Goal: Transaction & Acquisition: Book appointment/travel/reservation

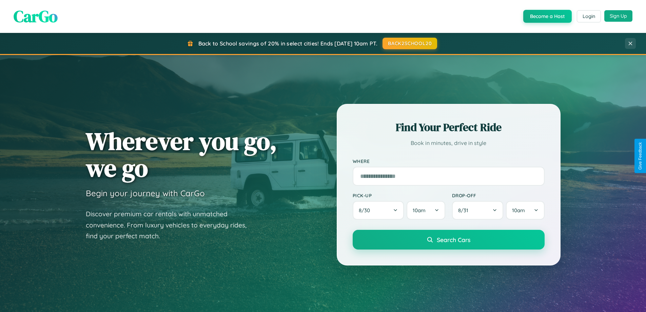
click at [619, 16] on button "Sign Up" at bounding box center [619, 16] width 28 height 12
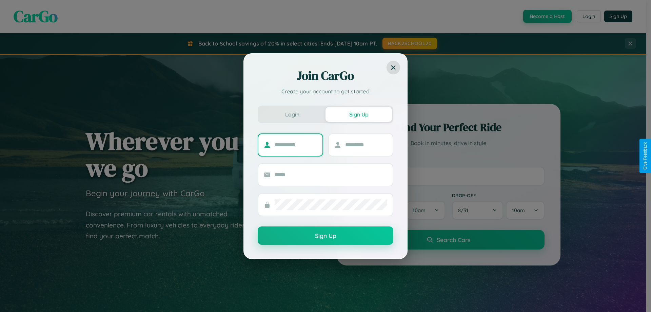
click at [296, 145] on input "text" at bounding box center [296, 144] width 42 height 11
type input "********"
click at [366, 145] on input "text" at bounding box center [366, 144] width 42 height 11
type input "******"
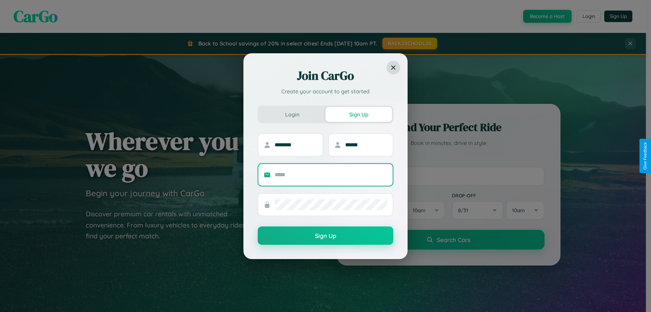
click at [331, 174] on input "text" at bounding box center [331, 174] width 113 height 11
type input "**********"
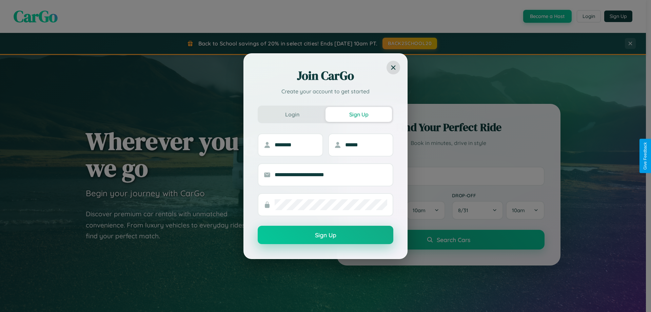
click at [326, 235] on button "Sign Up" at bounding box center [326, 235] width 136 height 18
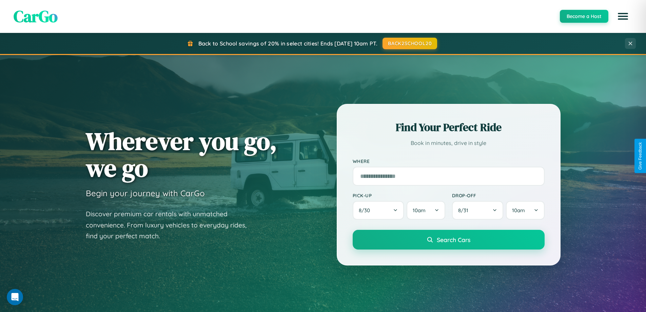
scroll to position [467, 0]
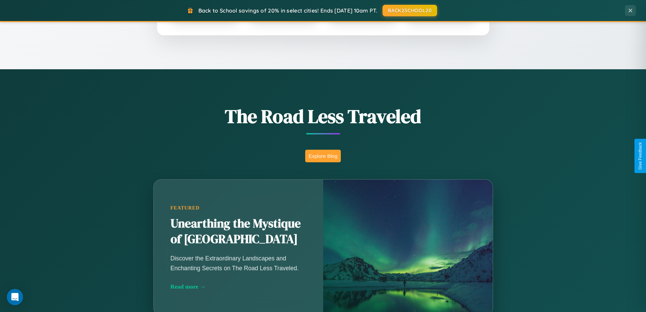
click at [323, 156] on button "Explore Blog" at bounding box center [323, 156] width 36 height 13
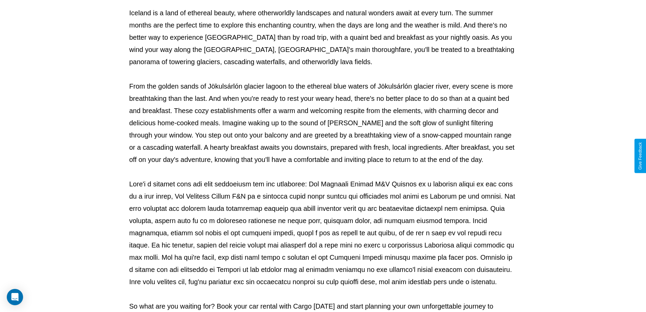
scroll to position [220, 0]
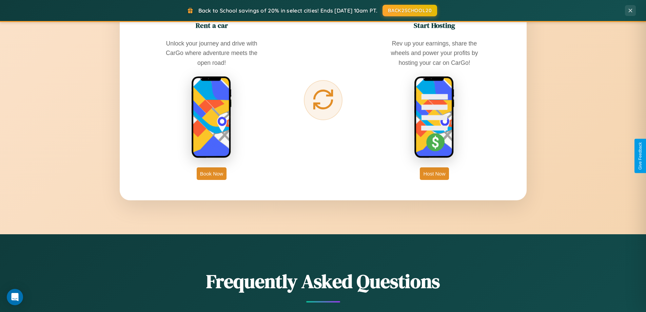
scroll to position [1090, 0]
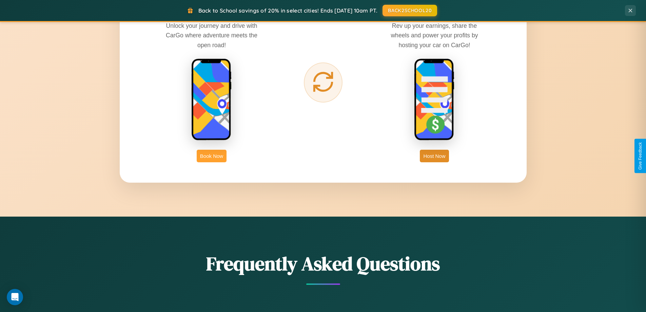
click at [212, 156] on button "Book Now" at bounding box center [212, 156] width 30 height 13
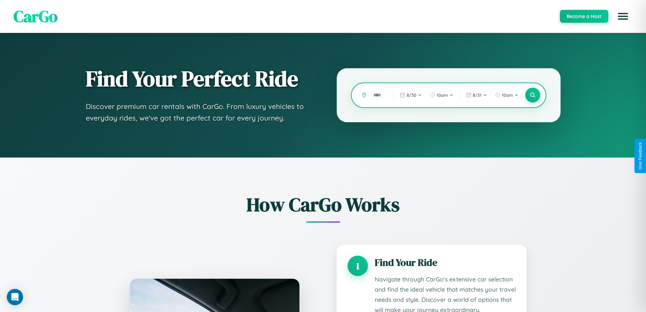
click at [379, 95] on input "text" at bounding box center [378, 95] width 17 height 12
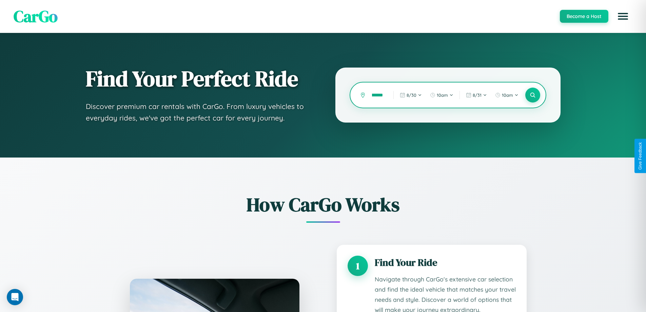
scroll to position [0, 17]
type input "**********"
click at [533, 95] on icon at bounding box center [533, 95] width 6 height 6
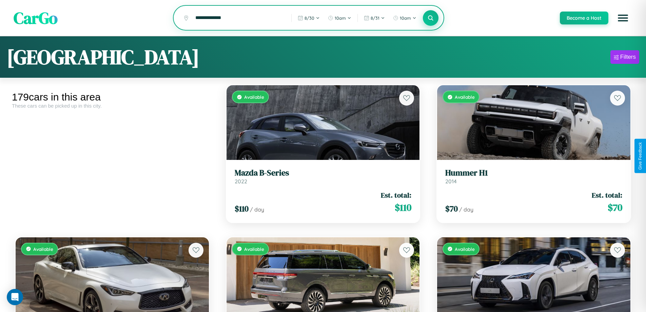
click at [431, 18] on icon at bounding box center [431, 18] width 6 height 6
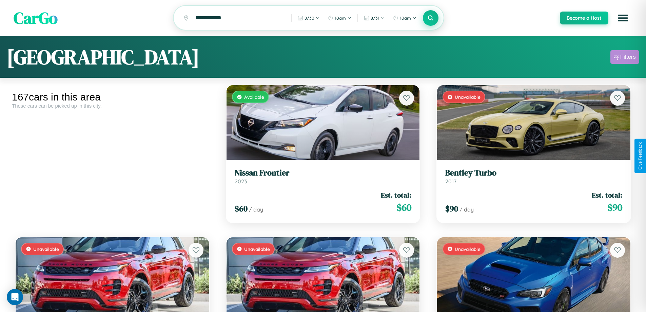
click at [625, 58] on div "Filters" at bounding box center [629, 57] width 16 height 7
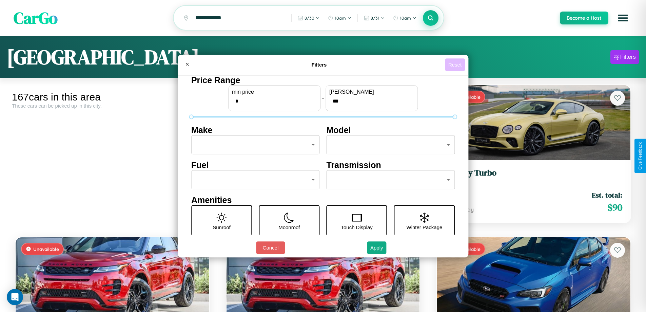
click at [456, 64] on button "Reset" at bounding box center [455, 64] width 20 height 13
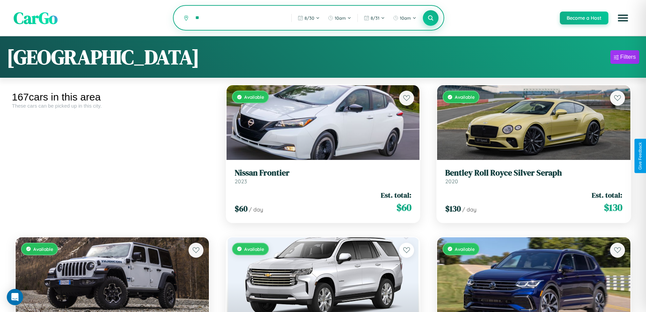
type input "*"
type input "******"
click at [431, 18] on icon at bounding box center [431, 18] width 6 height 6
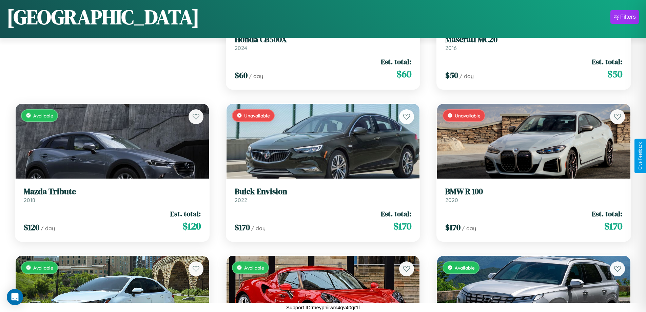
scroll to position [95, 0]
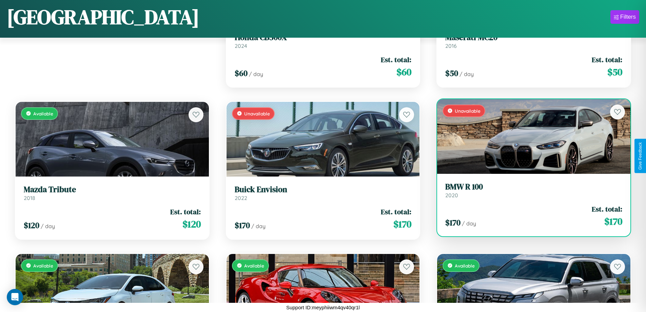
click at [530, 136] on div "Unavailable" at bounding box center [533, 136] width 193 height 75
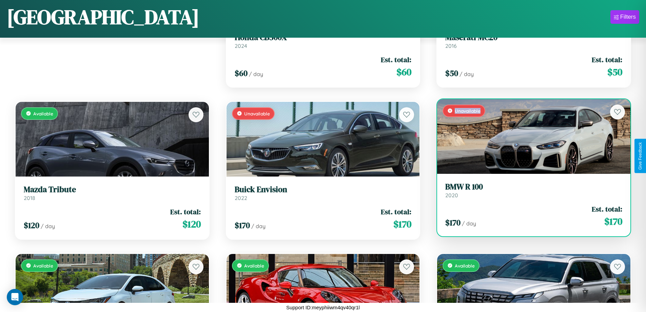
click at [530, 136] on div "Unavailable" at bounding box center [533, 136] width 193 height 75
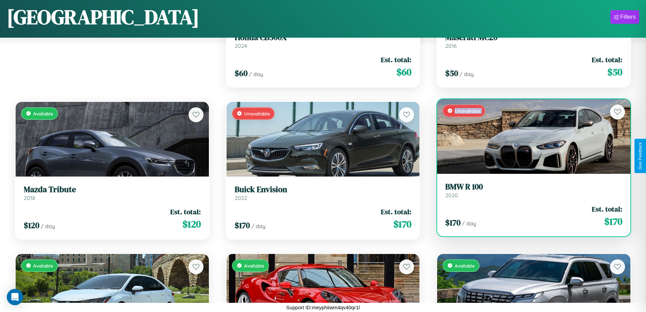
click at [530, 136] on div "Unavailable" at bounding box center [533, 136] width 193 height 75
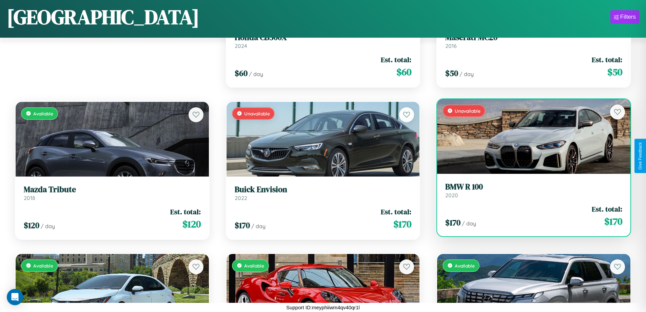
click at [530, 136] on div "Unavailable" at bounding box center [533, 136] width 193 height 75
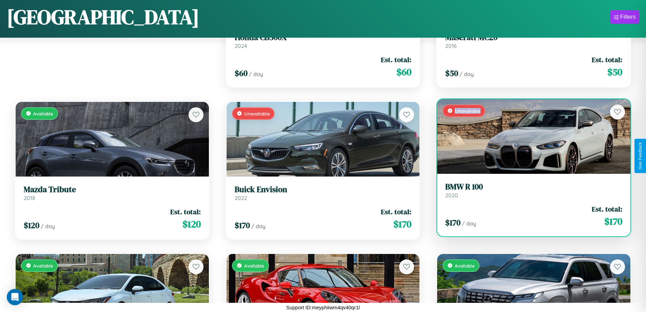
click at [530, 136] on div "Unavailable" at bounding box center [533, 136] width 193 height 75
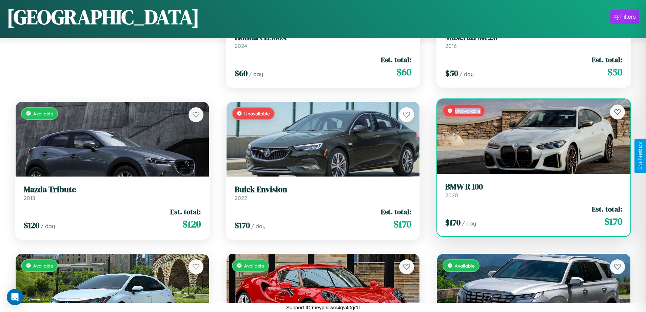
click at [530, 190] on h3 "BMW R 100" at bounding box center [533, 187] width 177 height 10
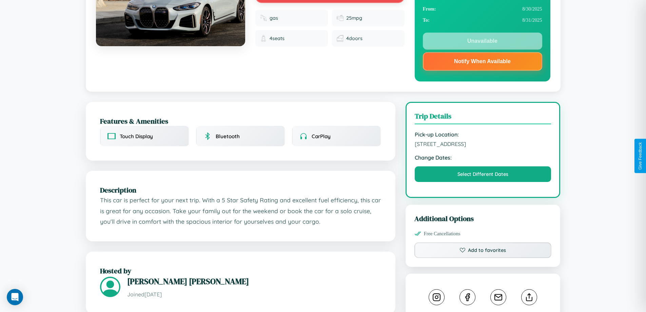
scroll to position [391, 0]
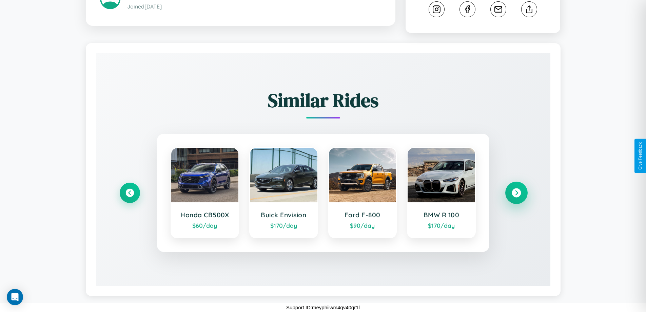
click at [516, 193] on icon at bounding box center [516, 192] width 9 height 9
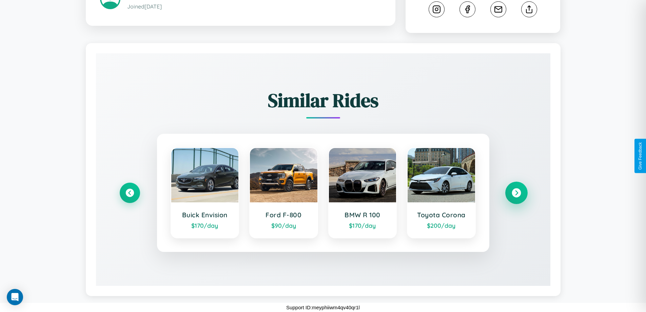
click at [516, 193] on icon at bounding box center [516, 192] width 9 height 9
